Goal: Book appointment/travel/reservation

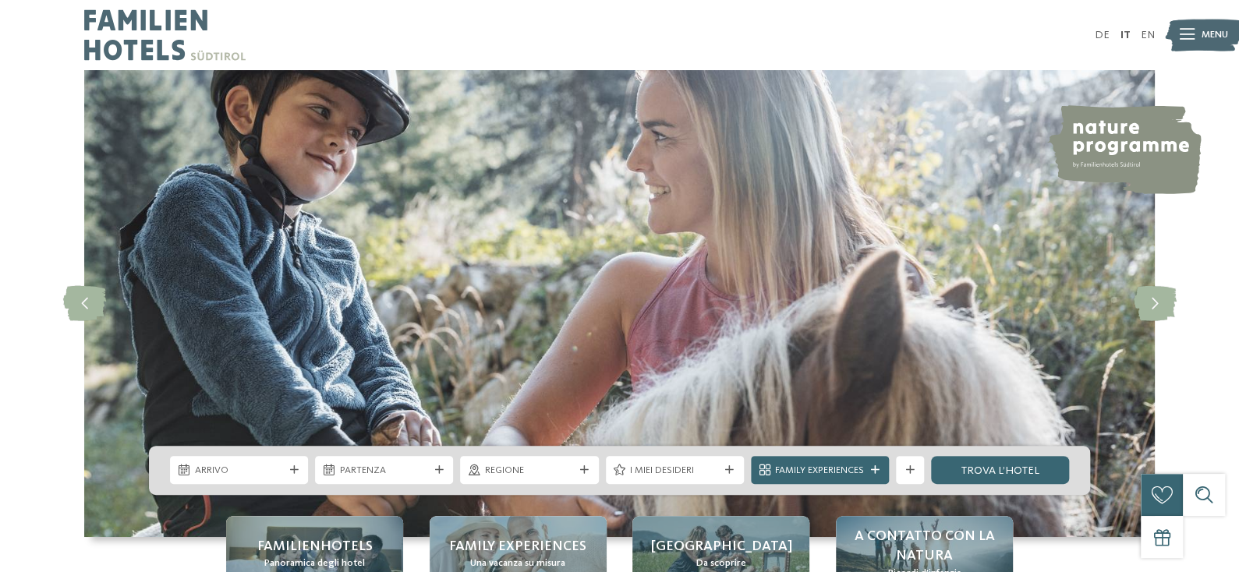
click at [1120, 37] on ul "DE IT EN" at bounding box center [1125, 35] width 60 height 11
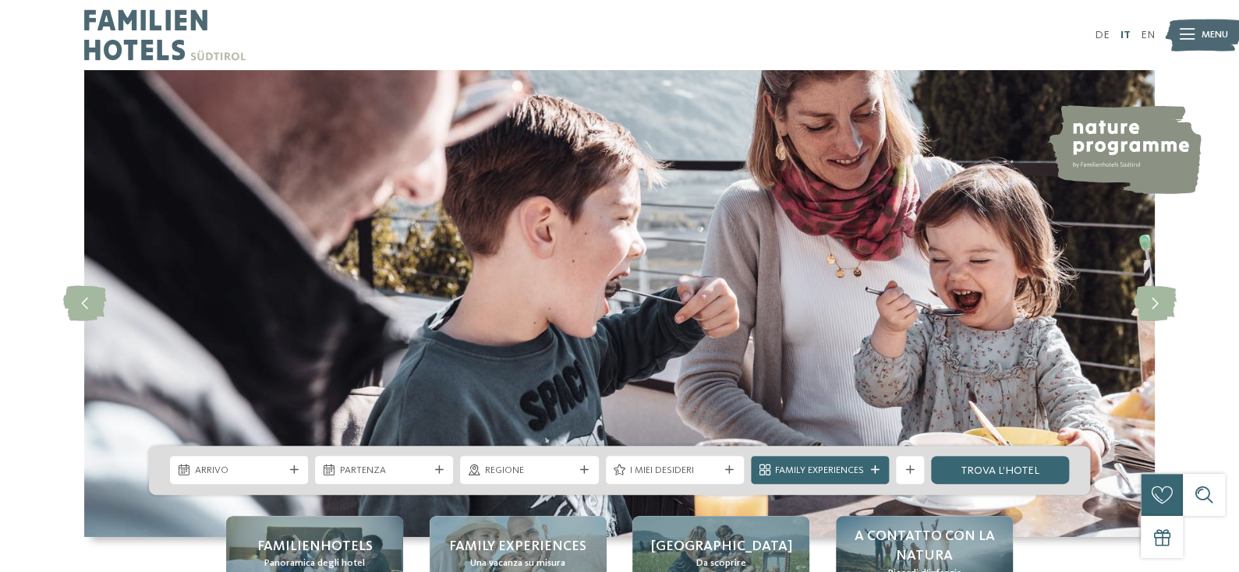
click at [1120, 37] on link "IT" at bounding box center [1125, 35] width 10 height 11
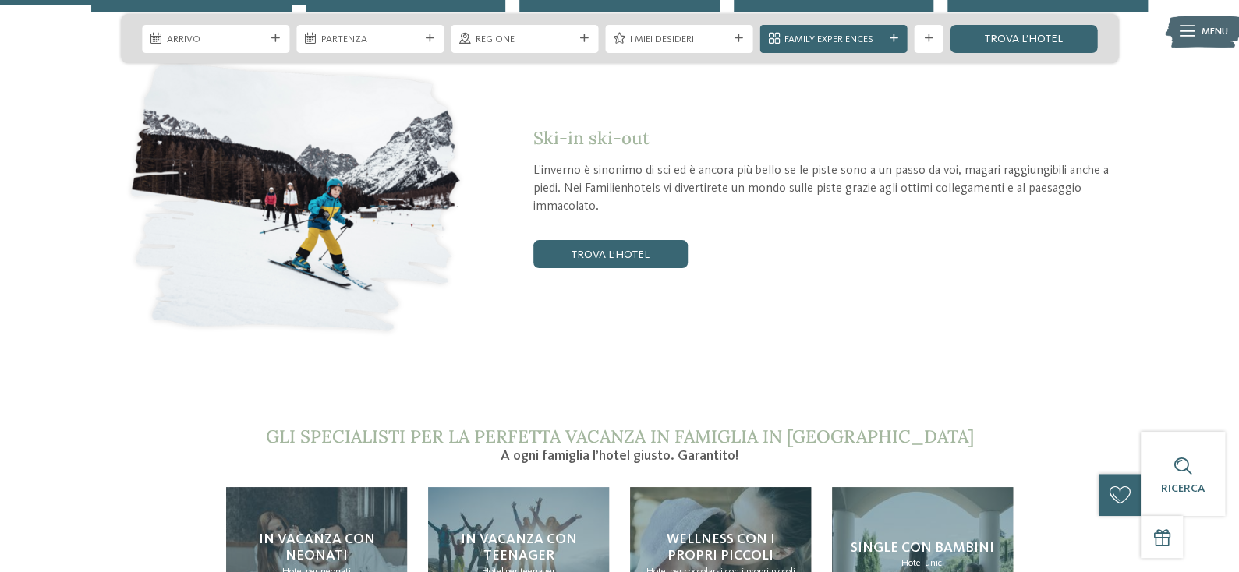
scroll to position [2572, 0]
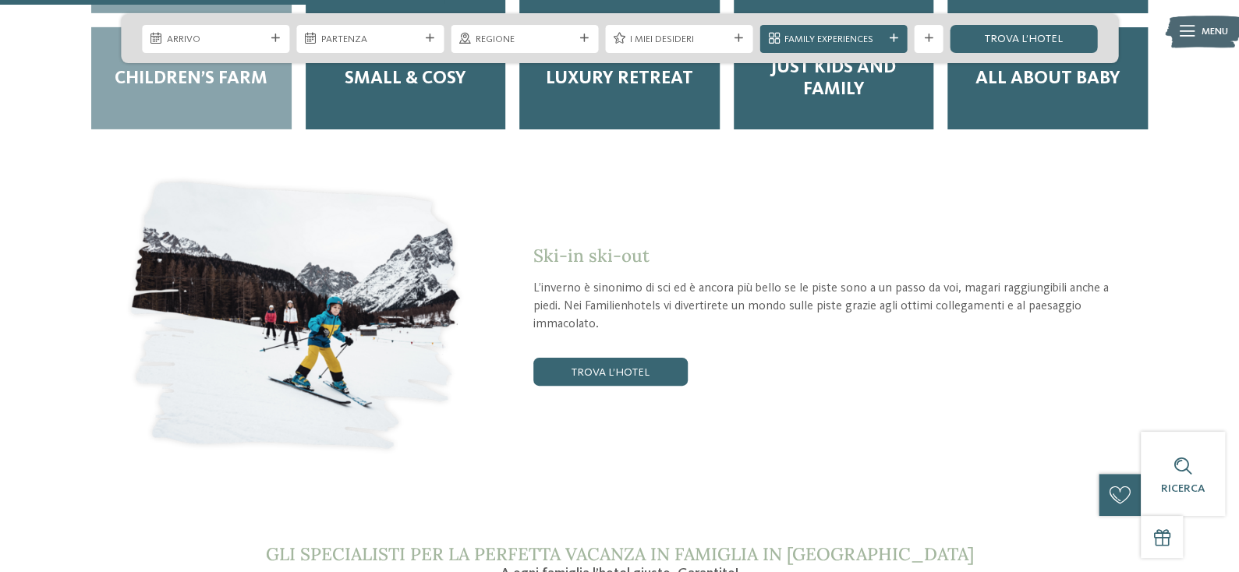
click at [205, 90] on span "Children’s Farm" at bounding box center [191, 79] width 153 height 22
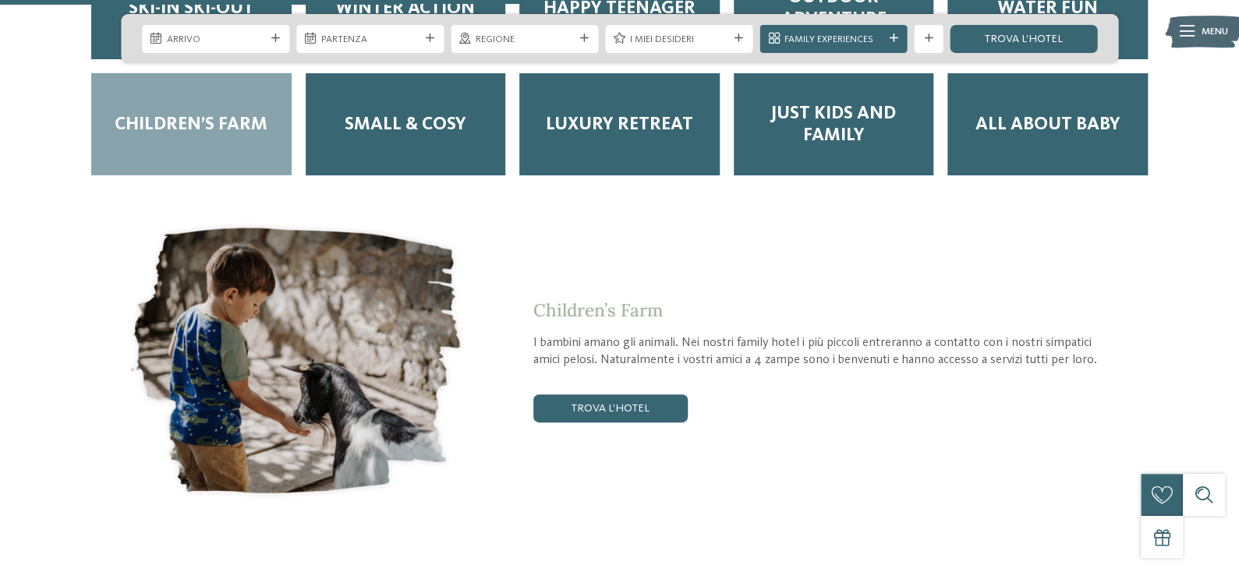
scroll to position [0, 0]
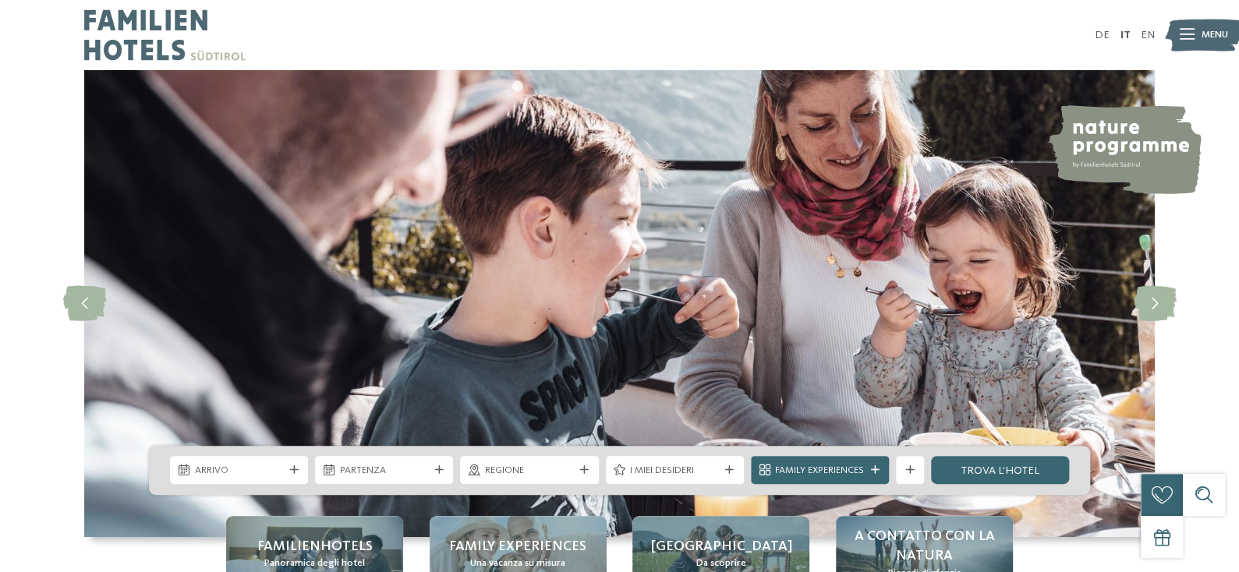
drag, startPoint x: 113, startPoint y: 517, endPoint x: 112, endPoint y: 75, distance: 442.1
click at [650, 464] on span "I miei desideri" at bounding box center [674, 471] width 89 height 14
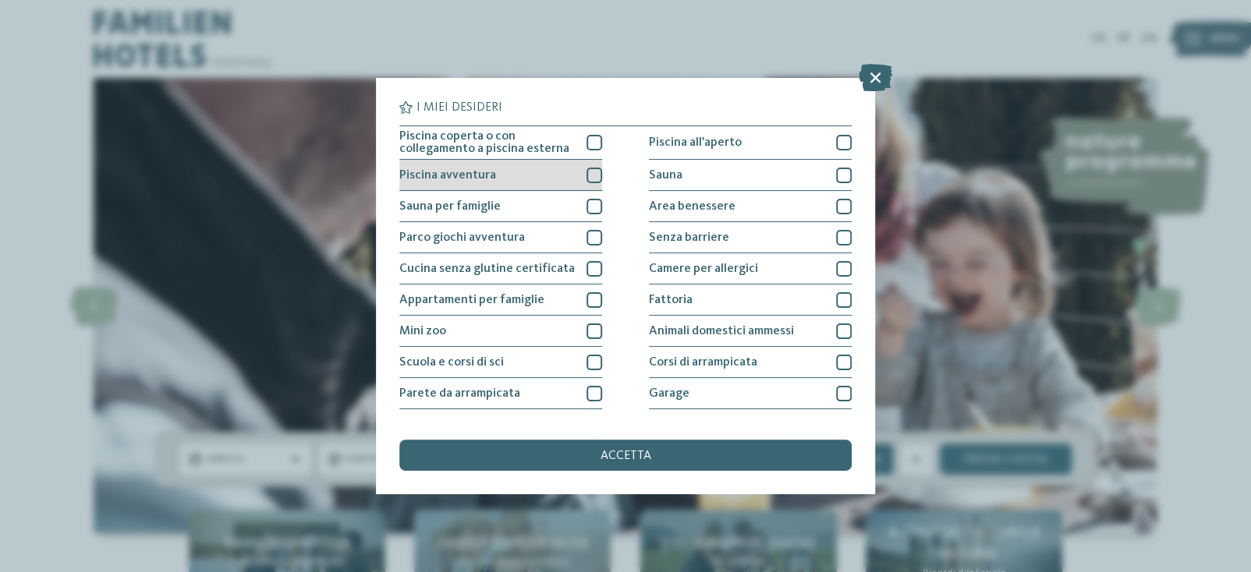
click at [591, 174] on div at bounding box center [594, 176] width 16 height 16
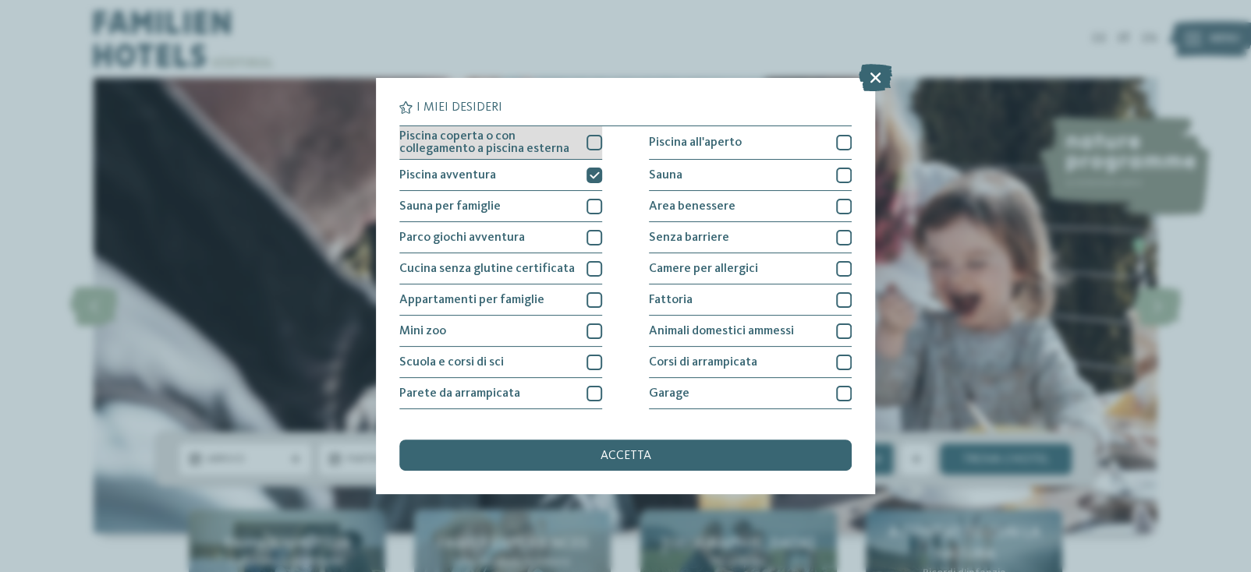
click at [590, 138] on div at bounding box center [594, 143] width 16 height 16
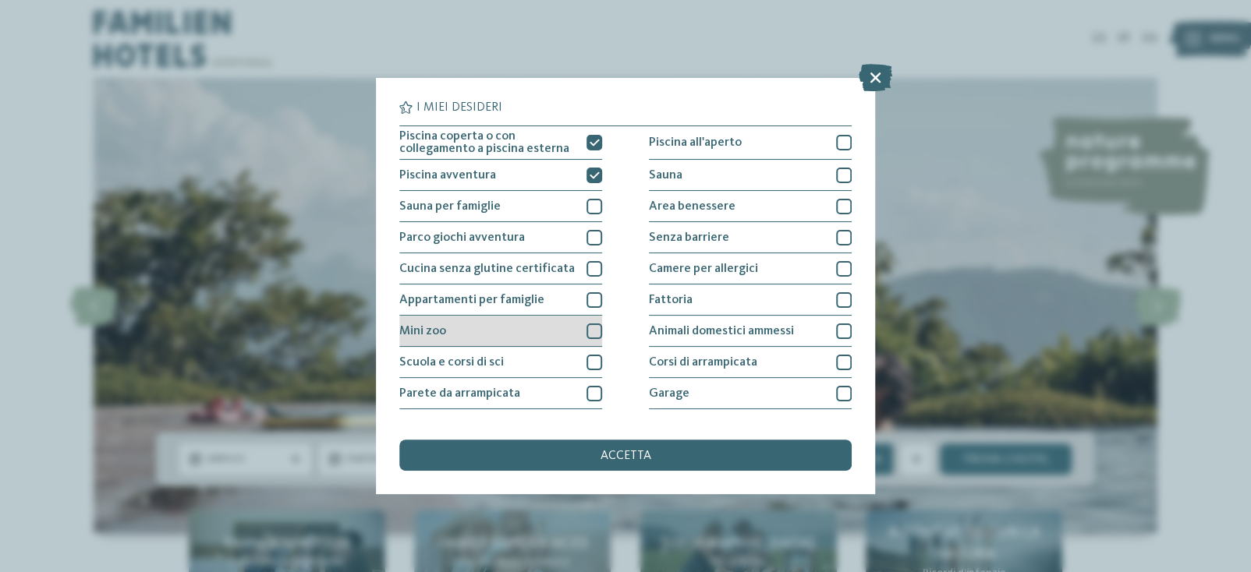
click at [590, 331] on div at bounding box center [594, 332] width 16 height 16
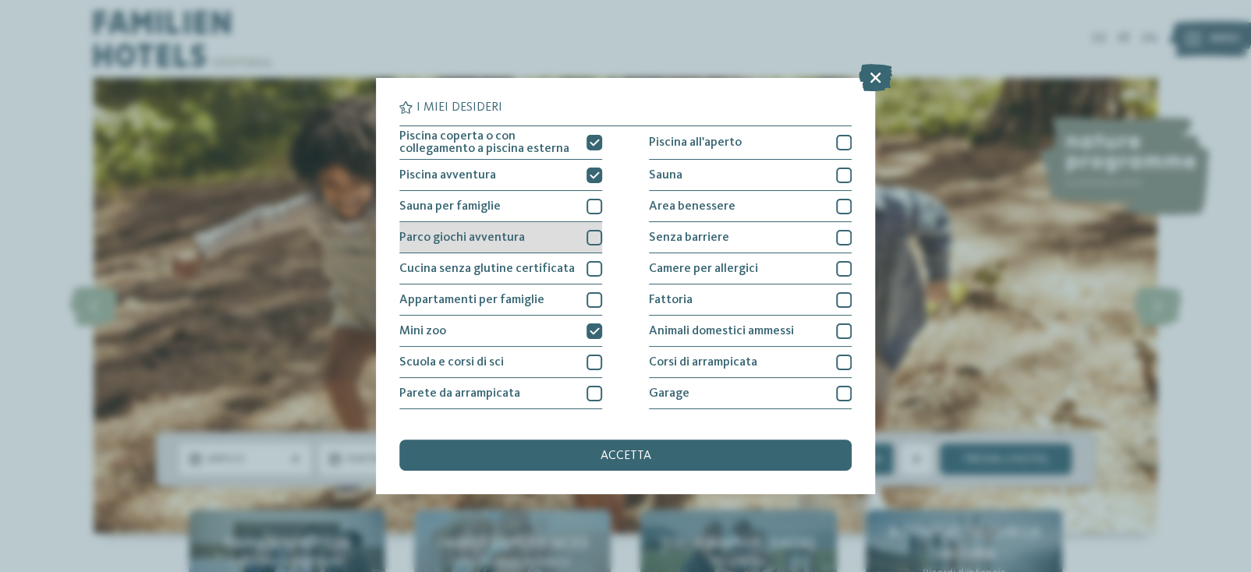
click at [586, 233] on div at bounding box center [594, 238] width 16 height 16
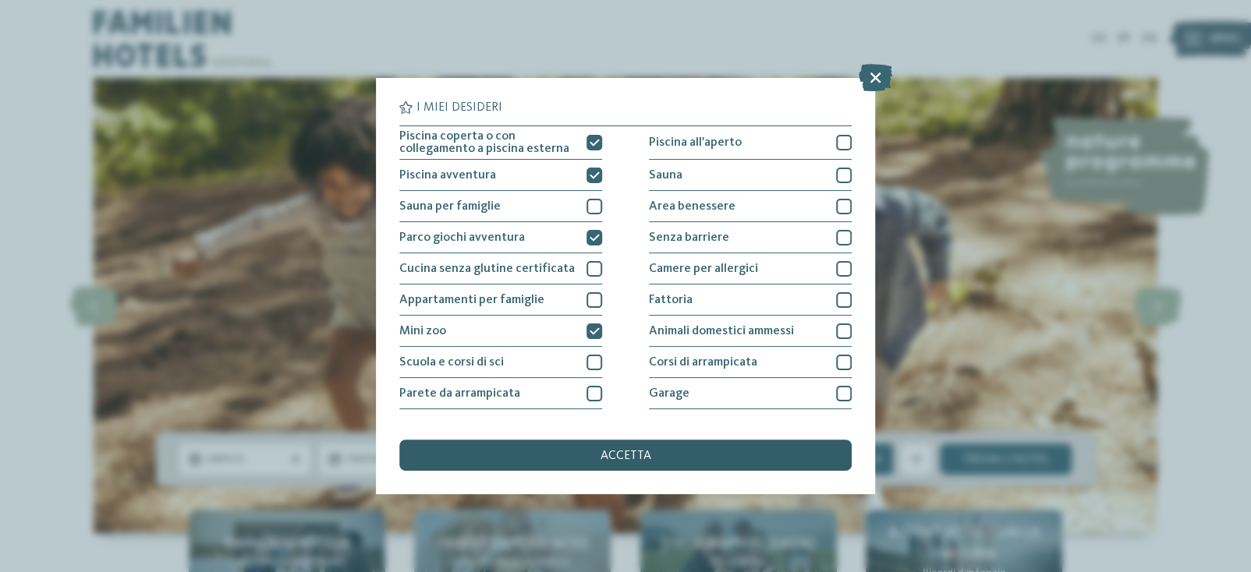
click at [594, 461] on div "accetta" at bounding box center [625, 455] width 452 height 31
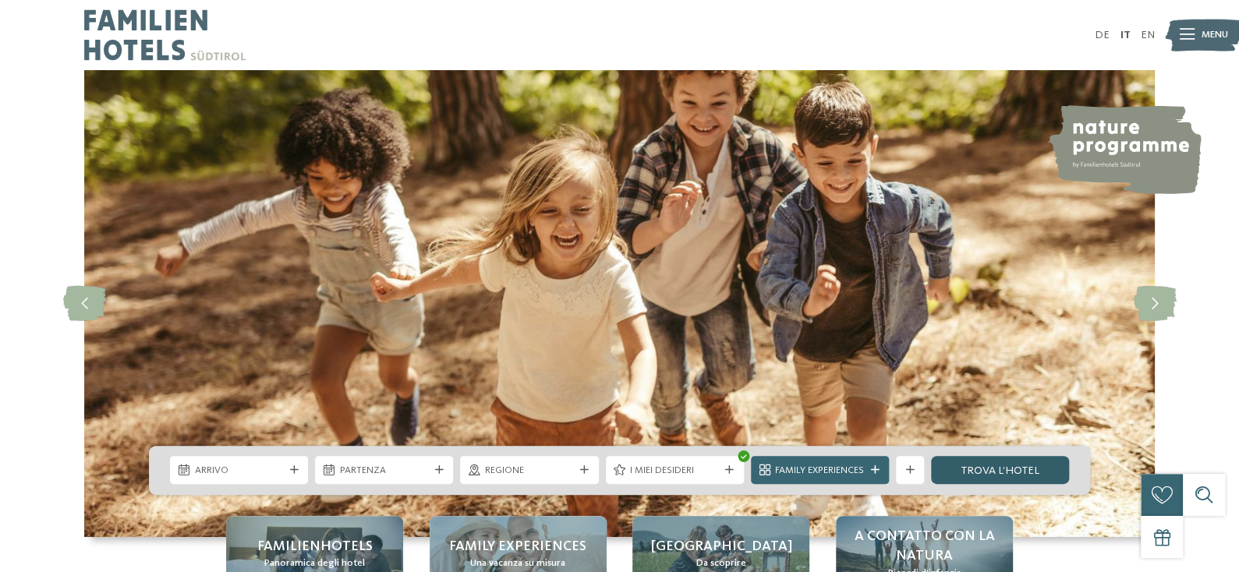
click at [993, 459] on link "trova l’hotel" at bounding box center [1000, 470] width 138 height 28
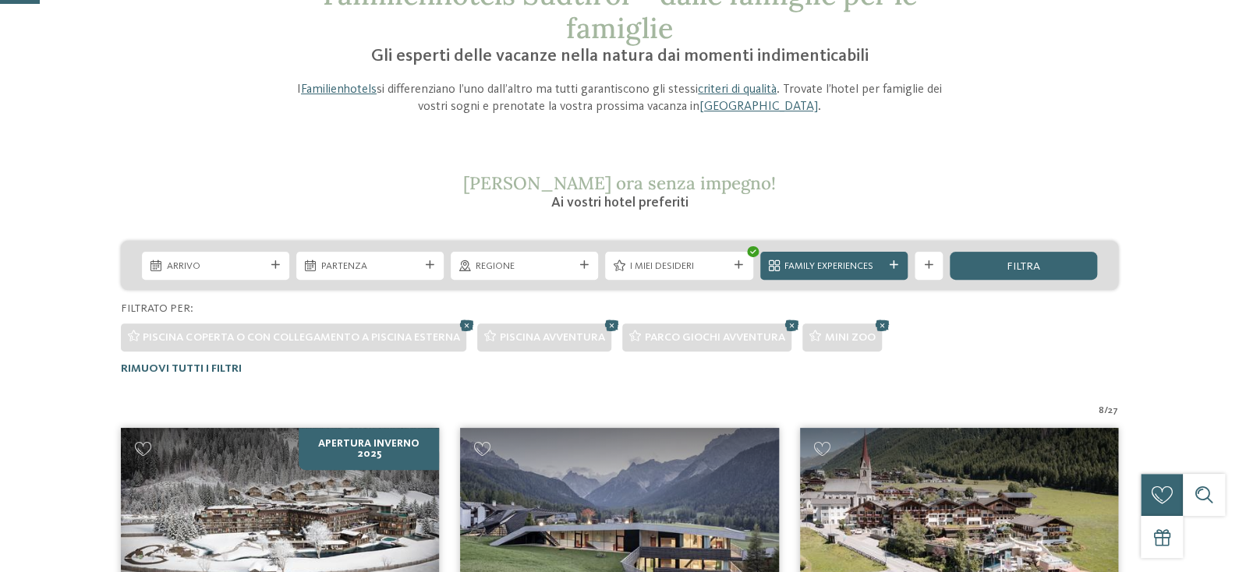
scroll to position [78, 0]
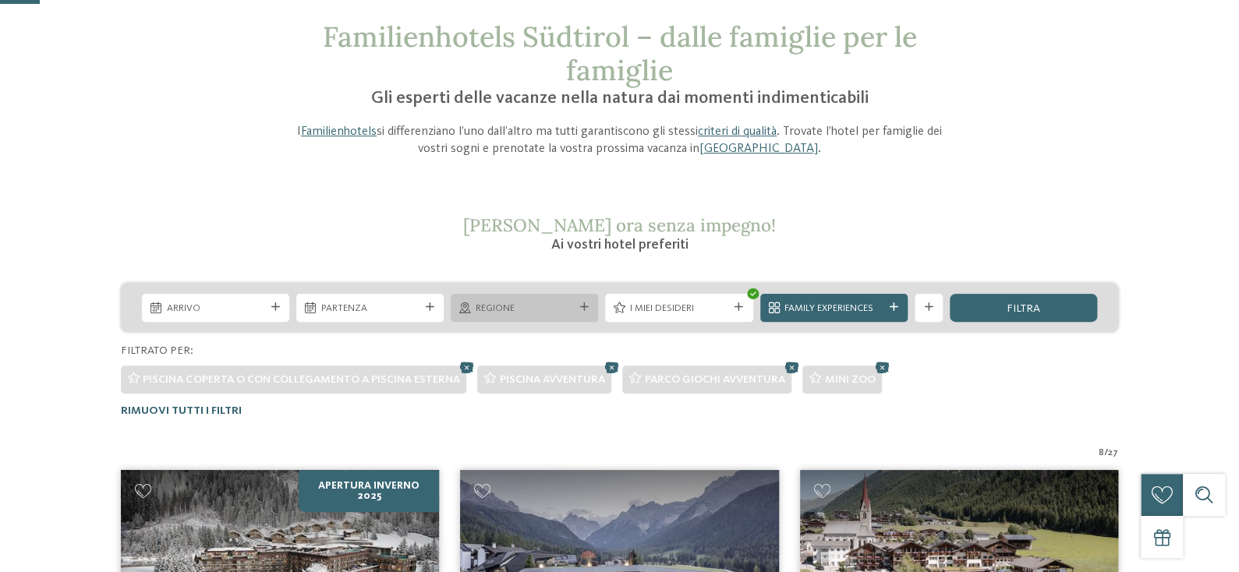
click at [537, 322] on div "Regione" at bounding box center [524, 308] width 147 height 28
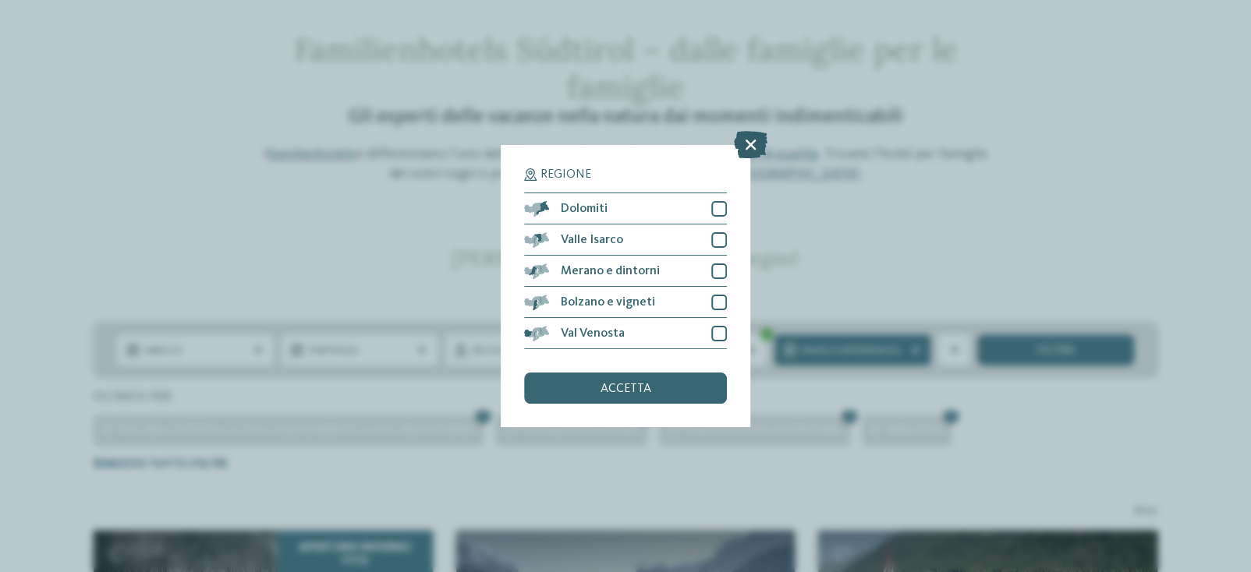
click at [752, 143] on icon at bounding box center [751, 144] width 34 height 27
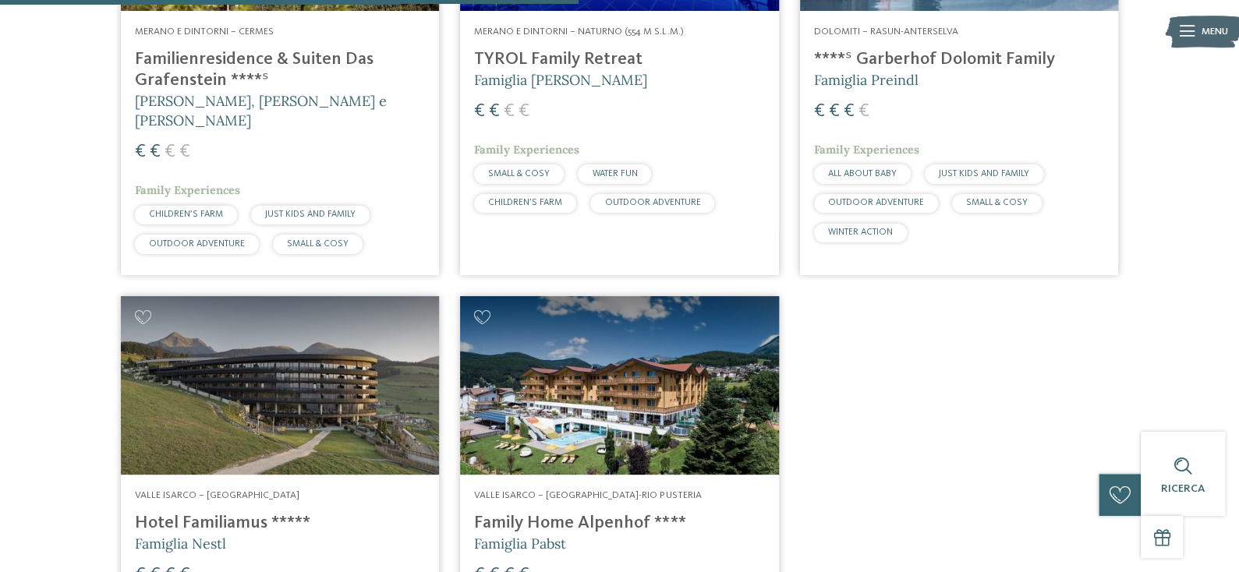
scroll to position [1091, 0]
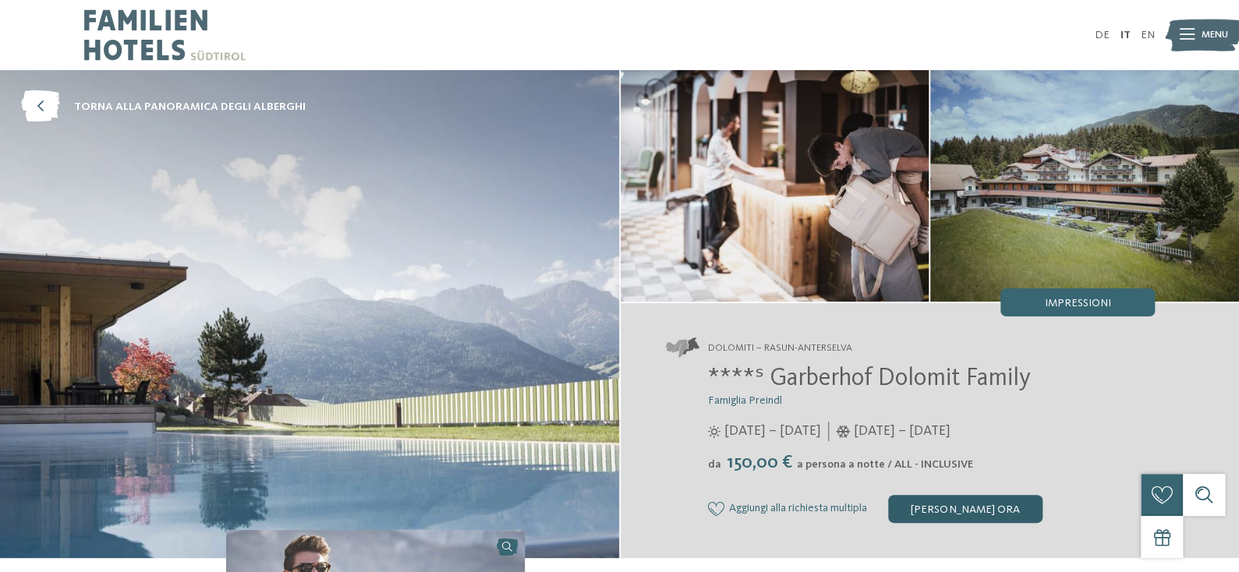
click at [1043, 523] on div "Richiedi ora" at bounding box center [965, 509] width 154 height 28
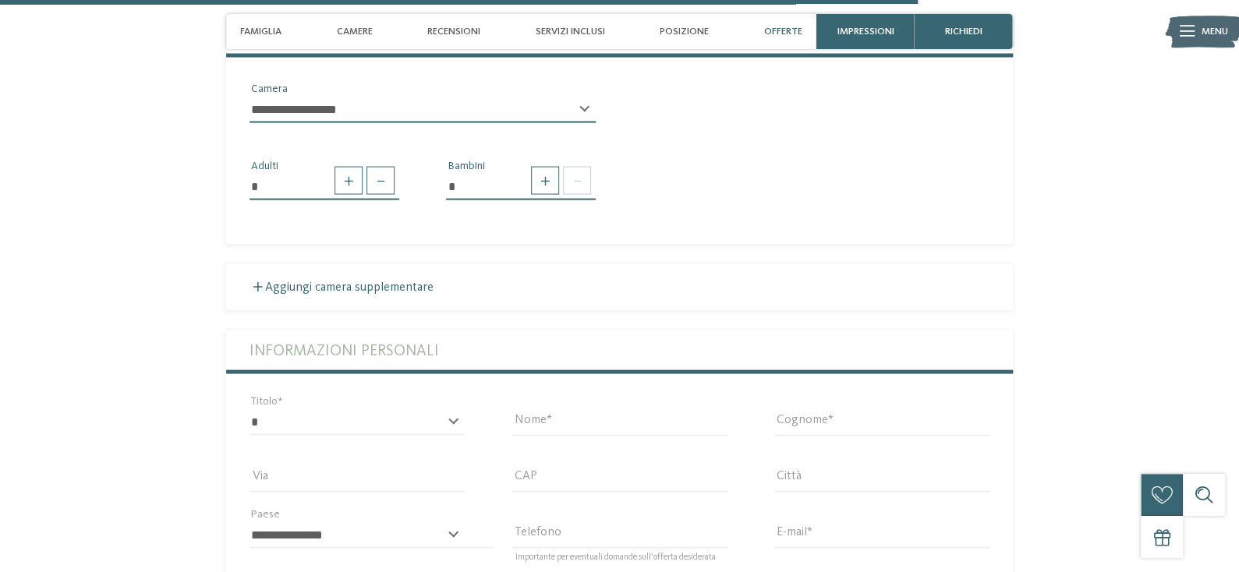
scroll to position [4534, 0]
click at [337, 34] on span "Camere" at bounding box center [355, 32] width 36 height 12
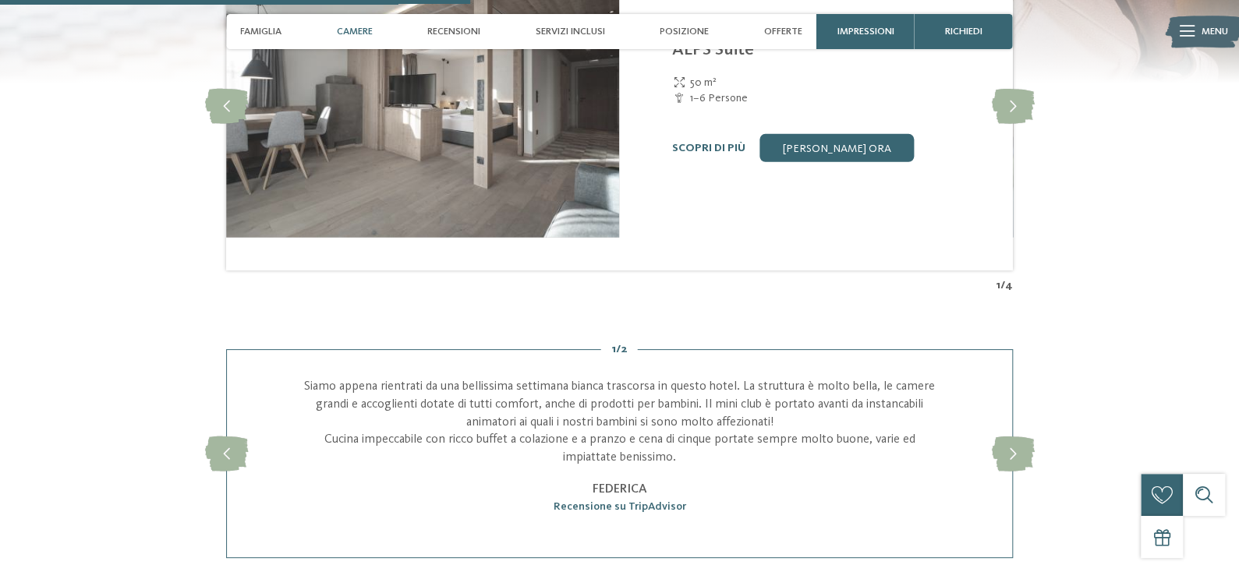
scroll to position [2314, 0]
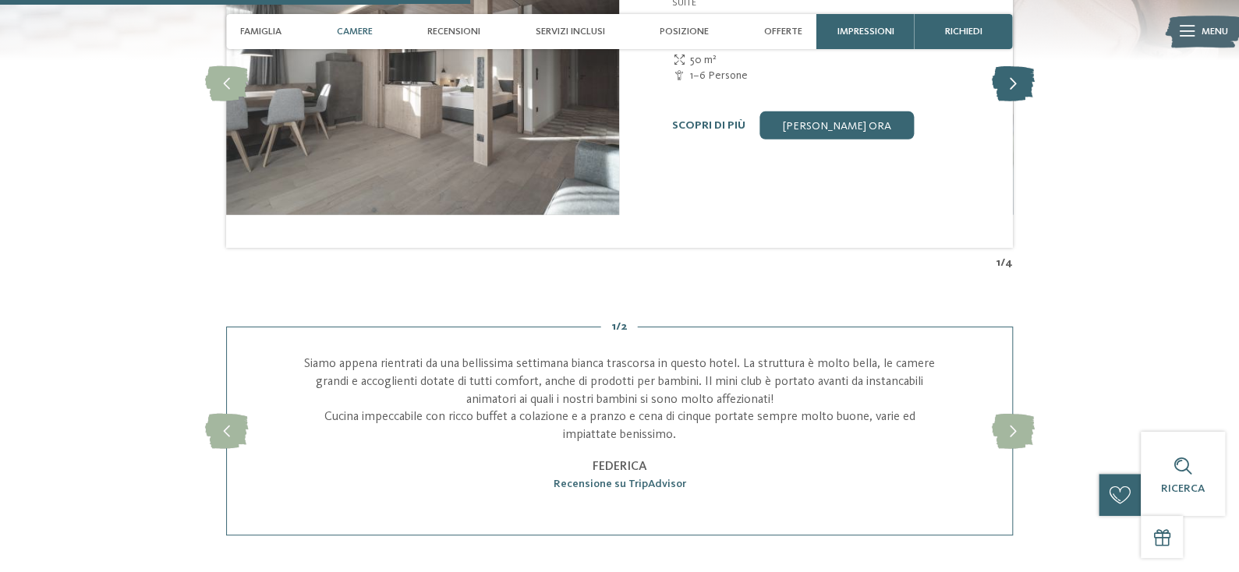
click at [1034, 101] on icon at bounding box center [1012, 83] width 43 height 35
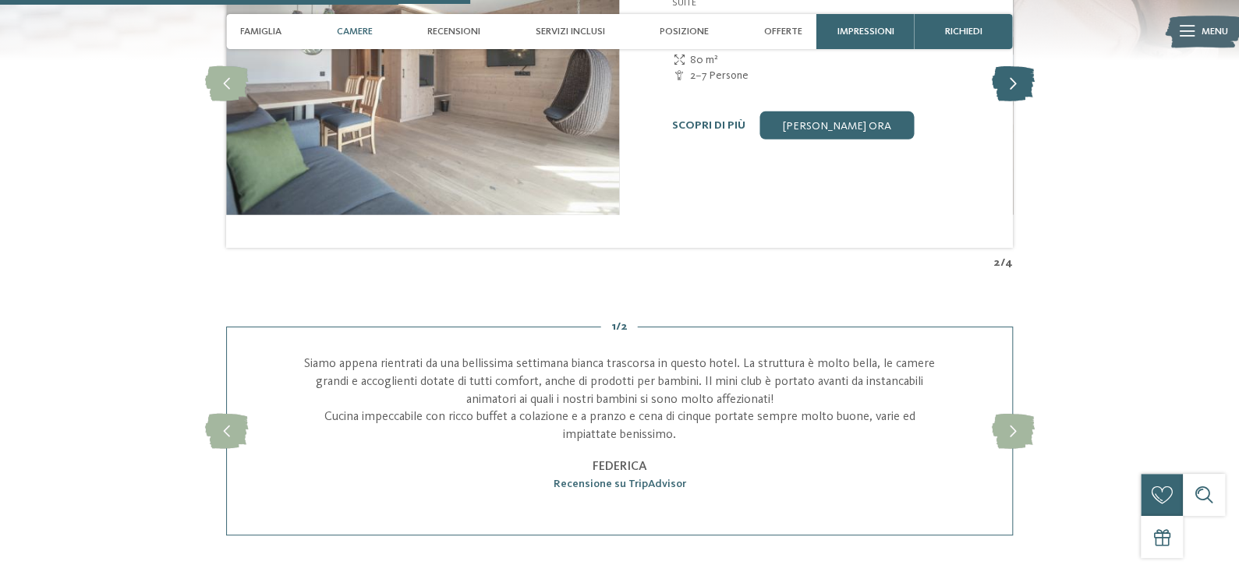
click at [1034, 101] on icon at bounding box center [1012, 83] width 43 height 35
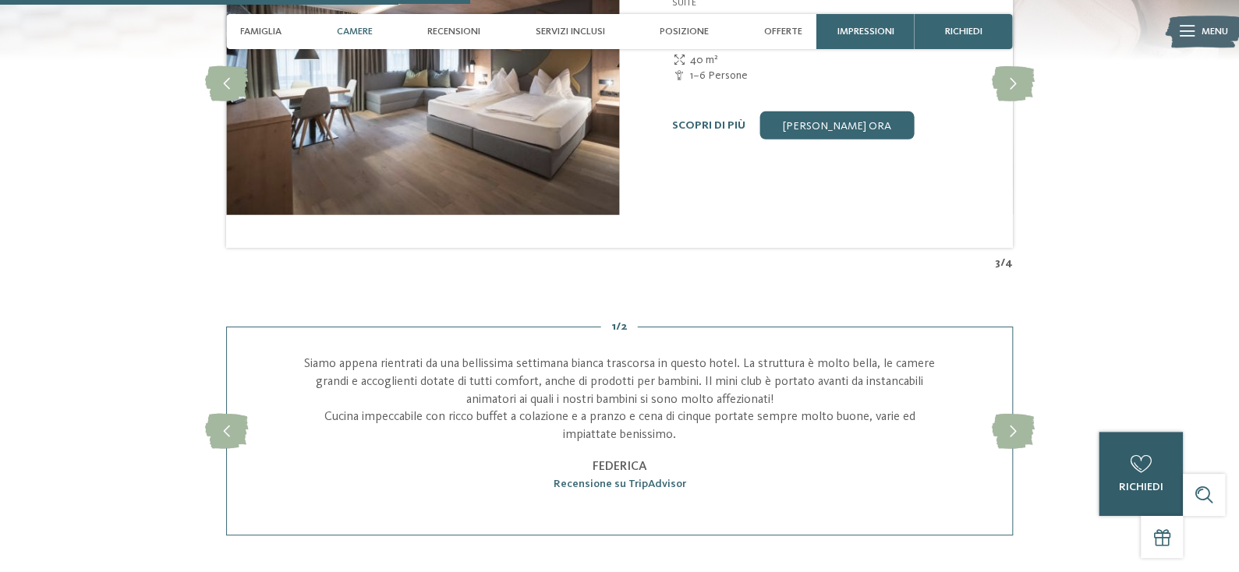
click at [1127, 471] on div "0 richiedi 0 di 5 hotel aggiunti alla richiesta Richiedi ora" at bounding box center [1141, 474] width 84 height 84
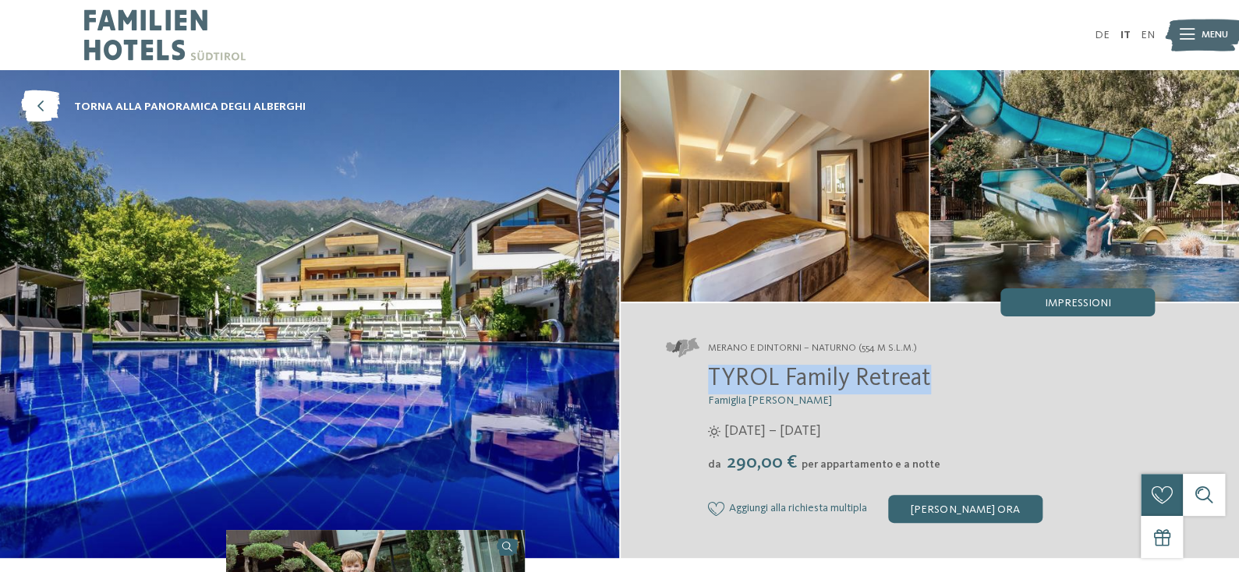
drag, startPoint x: 730, startPoint y: 395, endPoint x: 975, endPoint y: 399, distance: 245.7
click at [931, 391] on span "TYROL Family Retreat" at bounding box center [819, 378] width 223 height 25
copy span "TYROL Family Retreat"
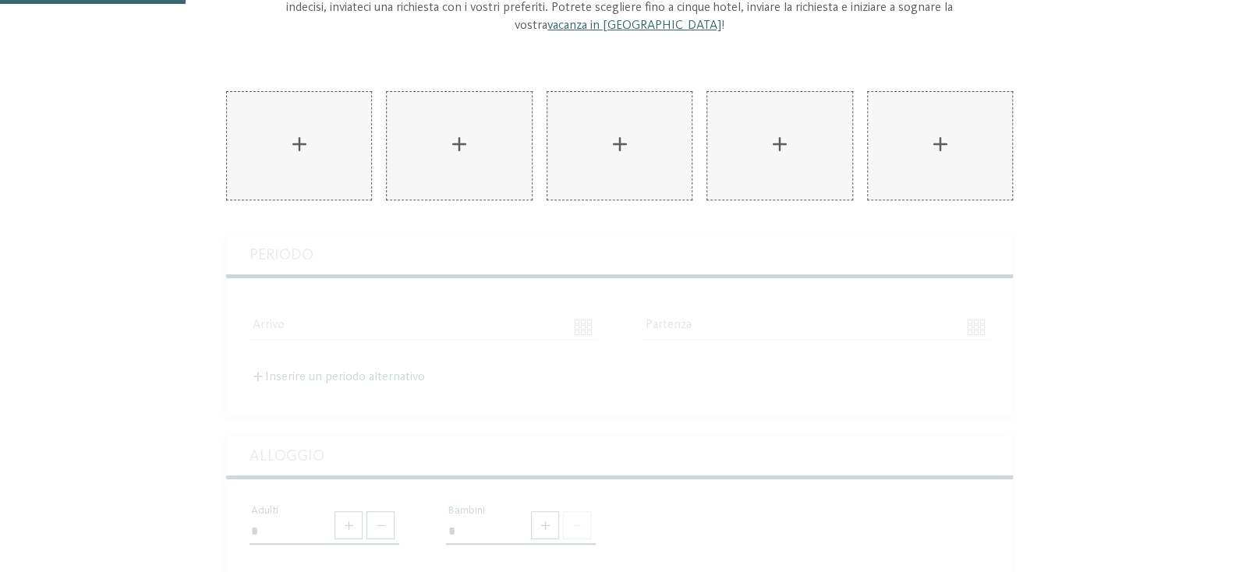
scroll to position [233, 0]
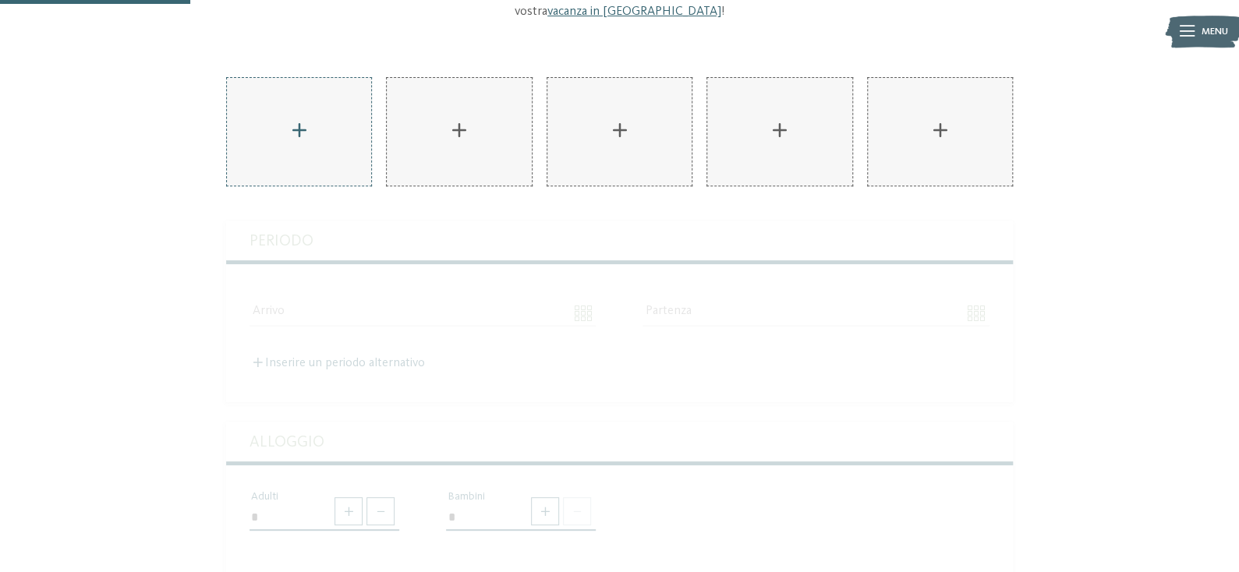
click at [273, 136] on div "AKI Family Resort PLOSE aggiungere" at bounding box center [299, 132] width 144 height 108
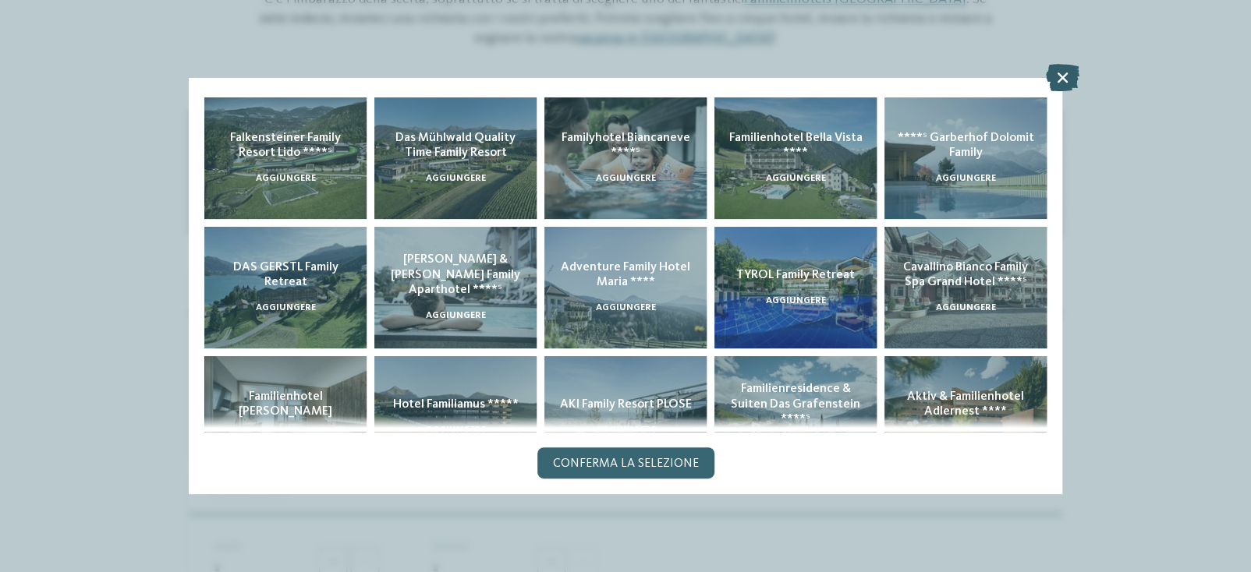
click at [1071, 74] on icon at bounding box center [1063, 77] width 34 height 27
